Goal: Download file/media

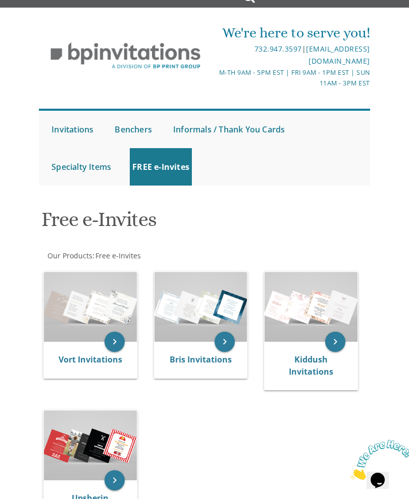
scroll to position [16, 0]
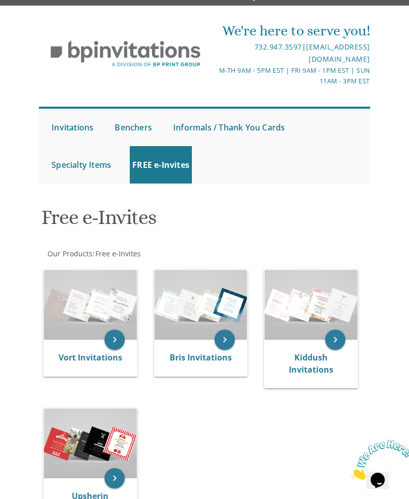
click at [321, 314] on img at bounding box center [311, 305] width 93 height 70
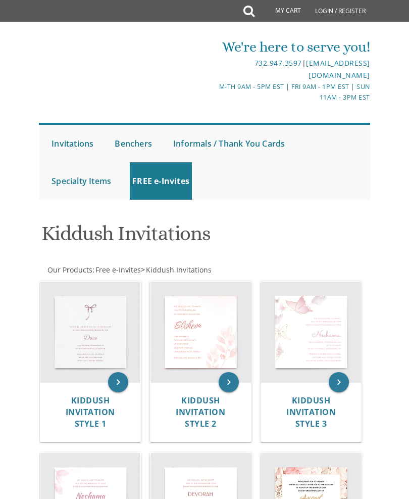
click at [338, 340] on div "keyboard_arrow_right Kiddush Invitation Style 3" at bounding box center [315, 362] width 111 height 171
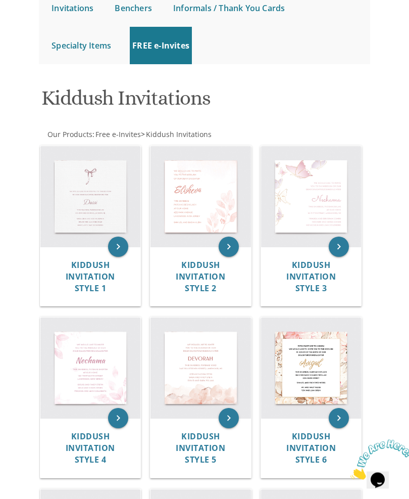
scroll to position [135, 0]
click at [334, 196] on img at bounding box center [311, 196] width 101 height 101
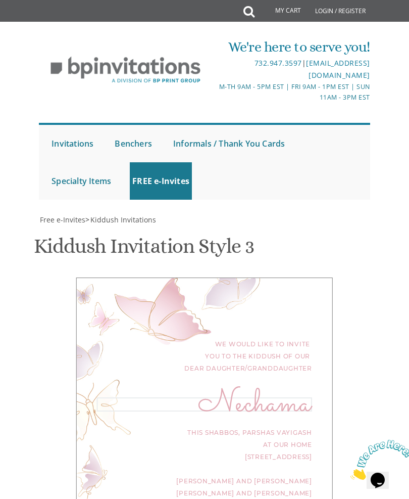
scroll to position [367, 0]
type textarea "N"
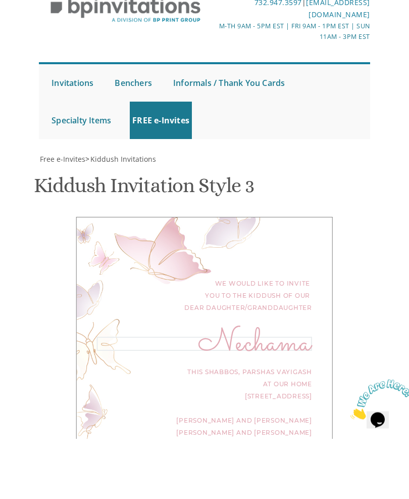
type textarea "Rusi"
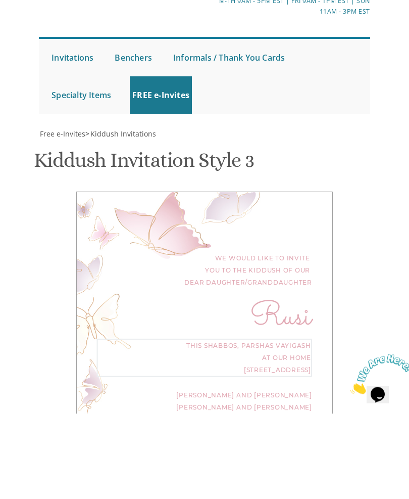
type textarea "This Shabbos, Parshas Ki Savo 108 Albion Street"
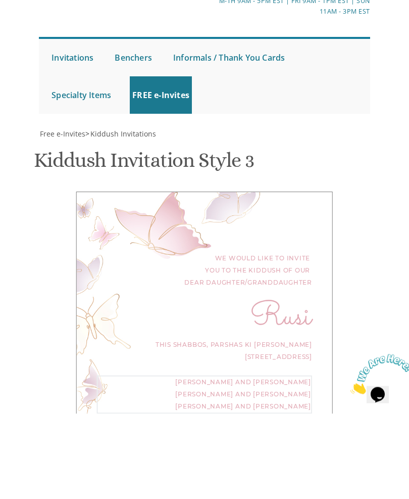
type textarea "M"
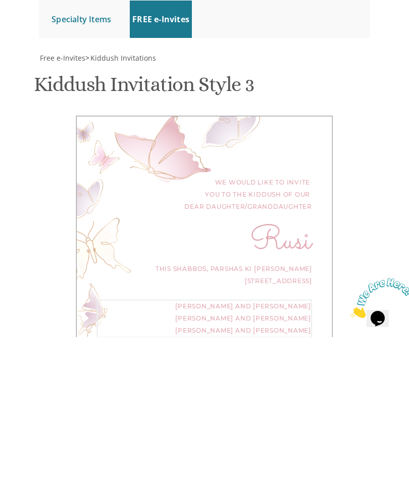
scroll to position [630, 0]
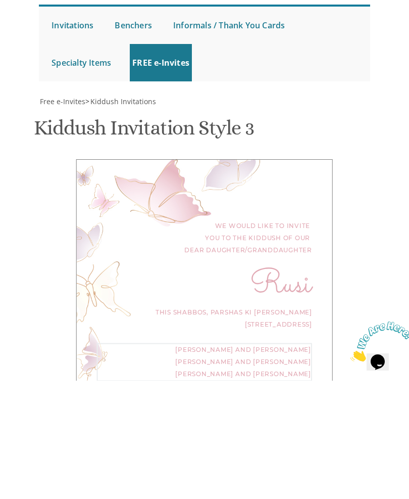
type textarea "Yisroel Meir and Miriam Goldberg R’ Moshe and Fraydel Goldberg Moty and Chana D…"
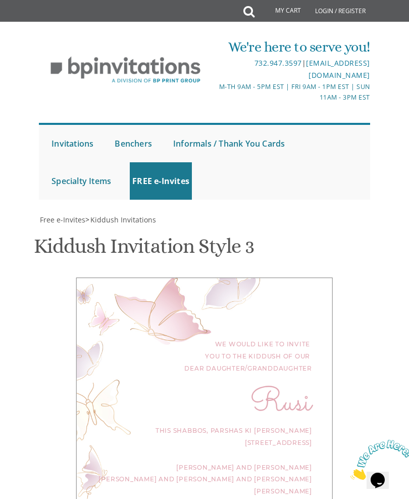
type input "Chayalfarber@gmail.com"
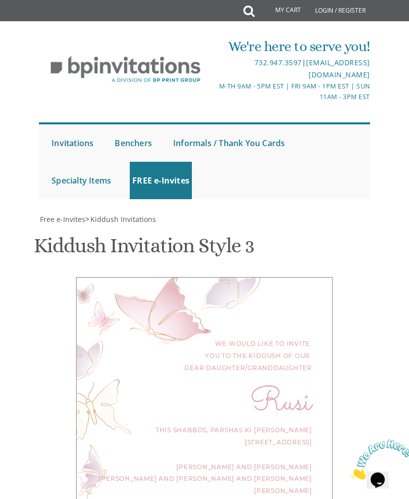
scroll to position [650, 0]
